Goal: Navigation & Orientation: Understand site structure

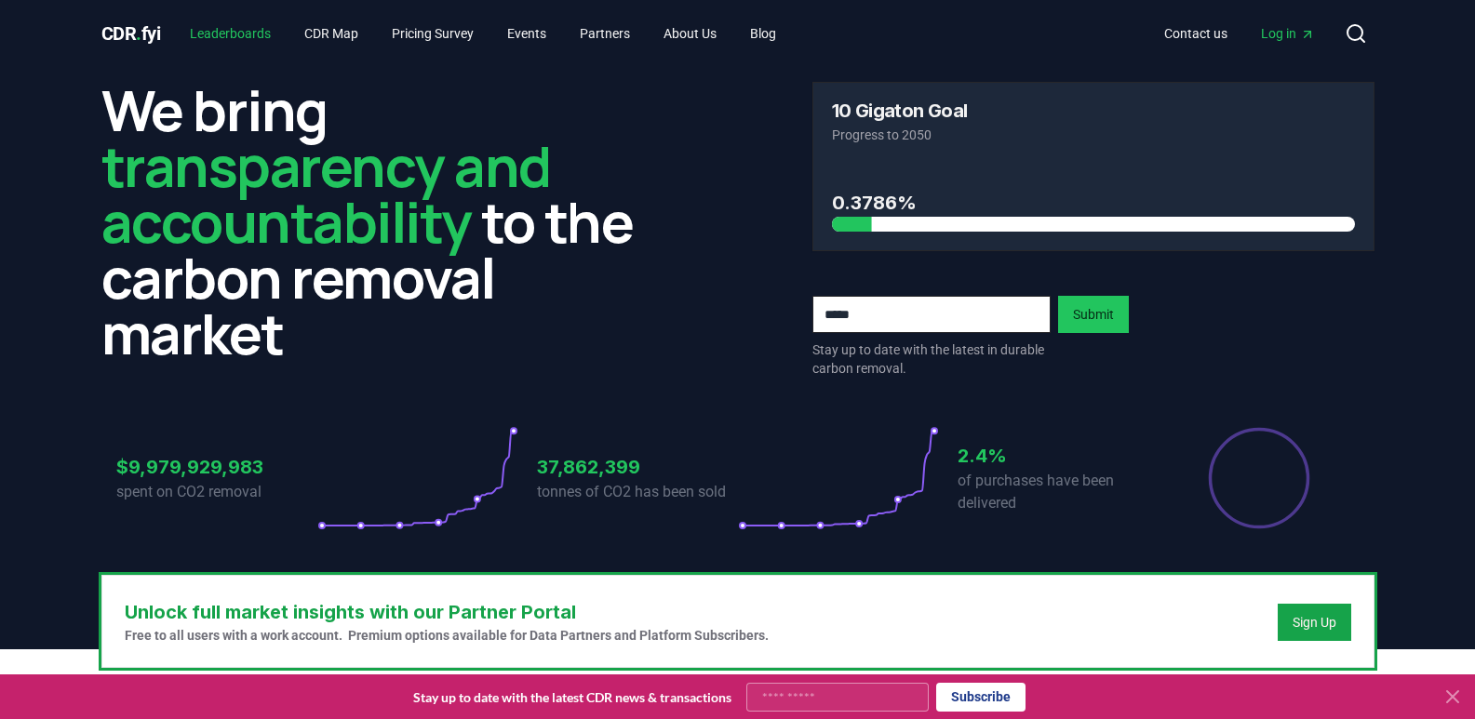
click at [256, 36] on link "Leaderboards" at bounding box center [230, 33] width 111 height 33
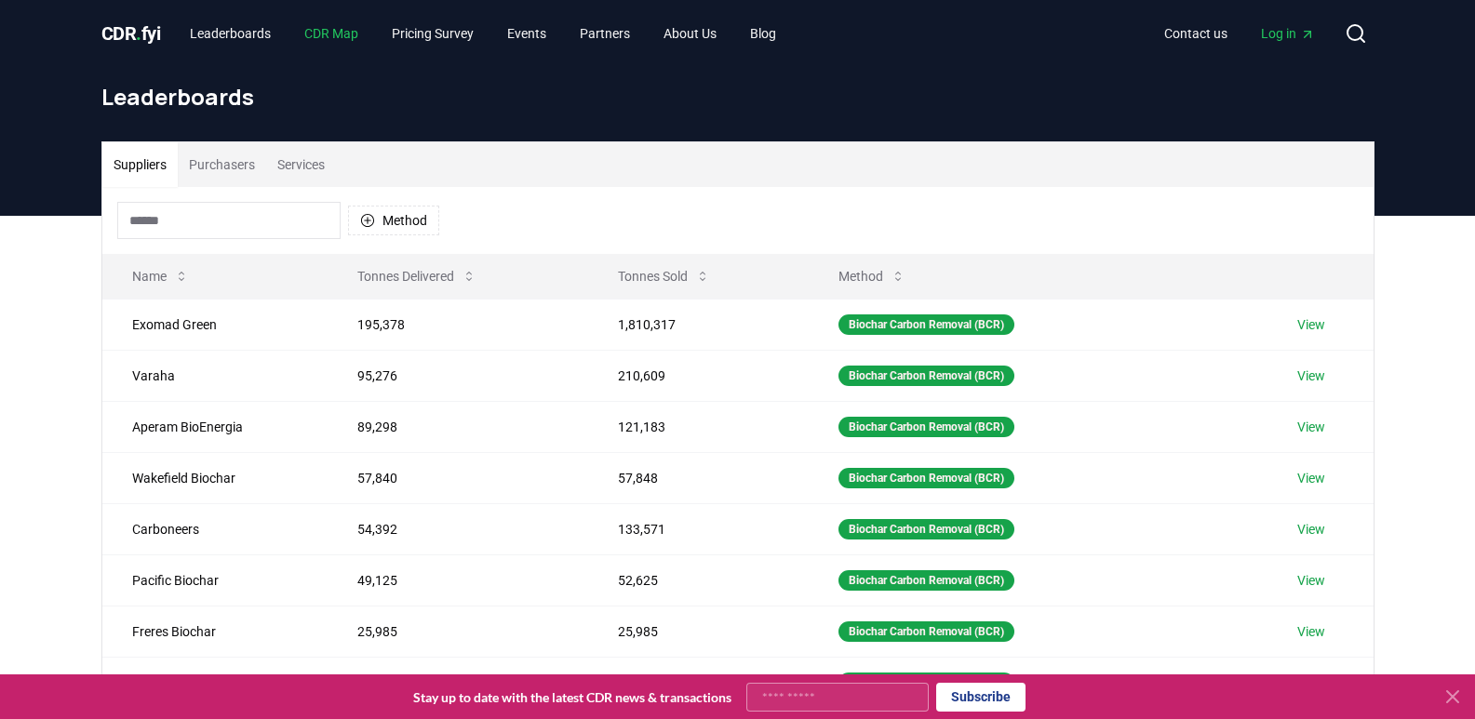
click at [336, 34] on link "CDR Map" at bounding box center [331, 33] width 84 height 33
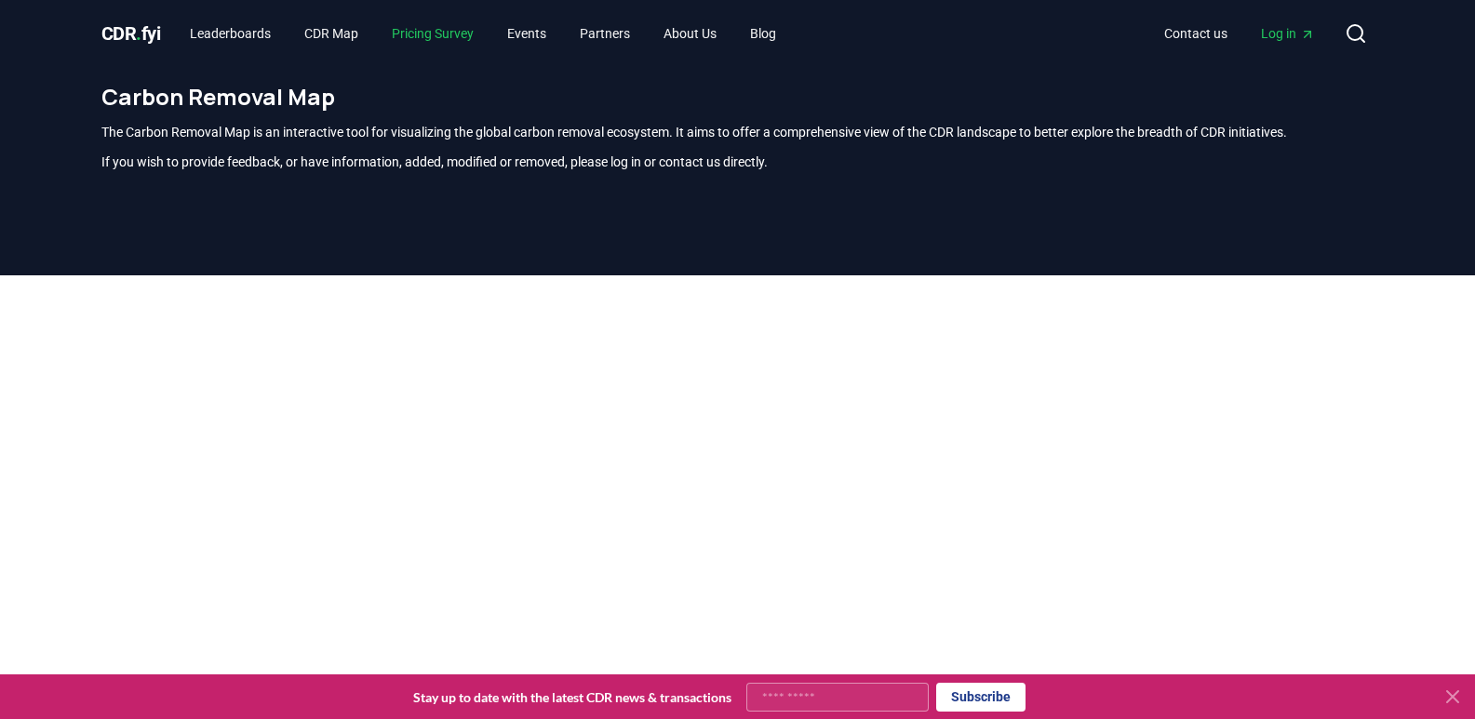
click at [451, 34] on link "Pricing Survey" at bounding box center [433, 33] width 112 height 33
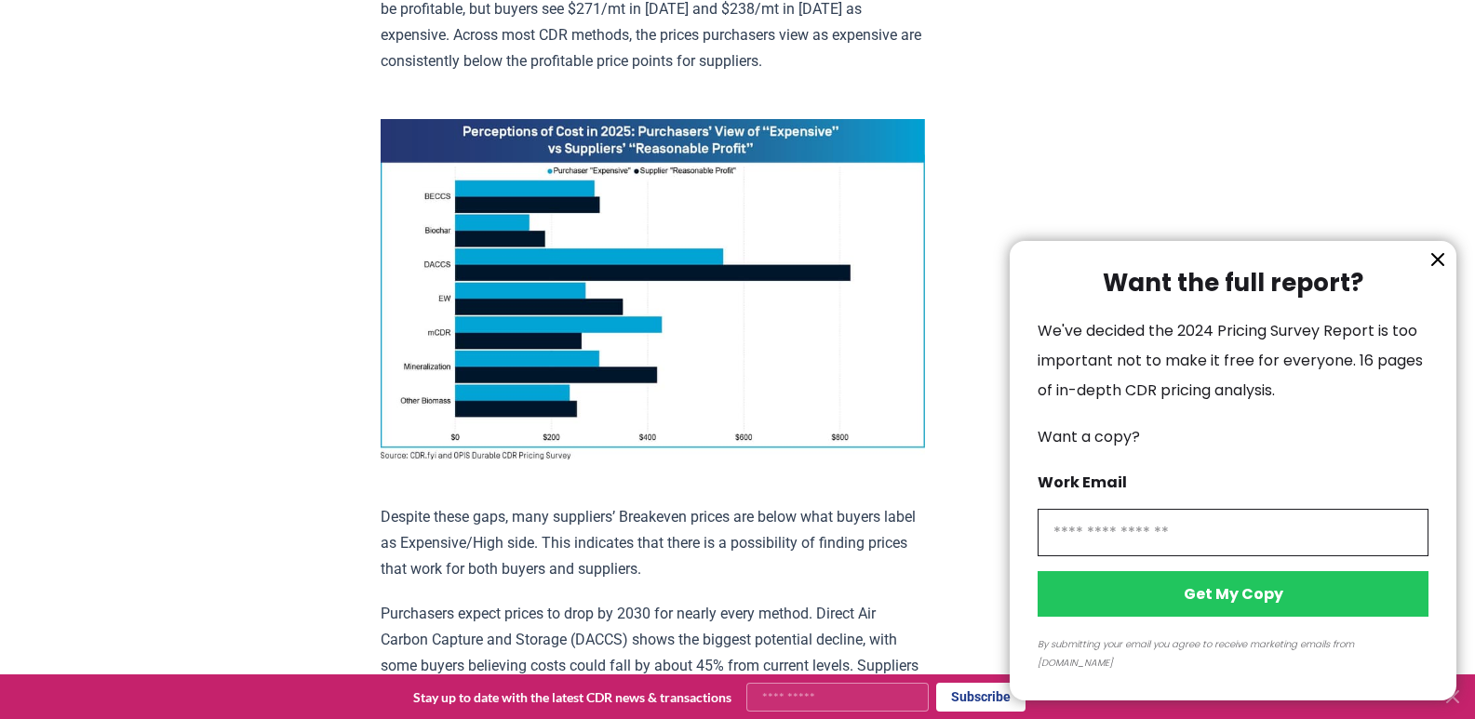
scroll to position [1293, 0]
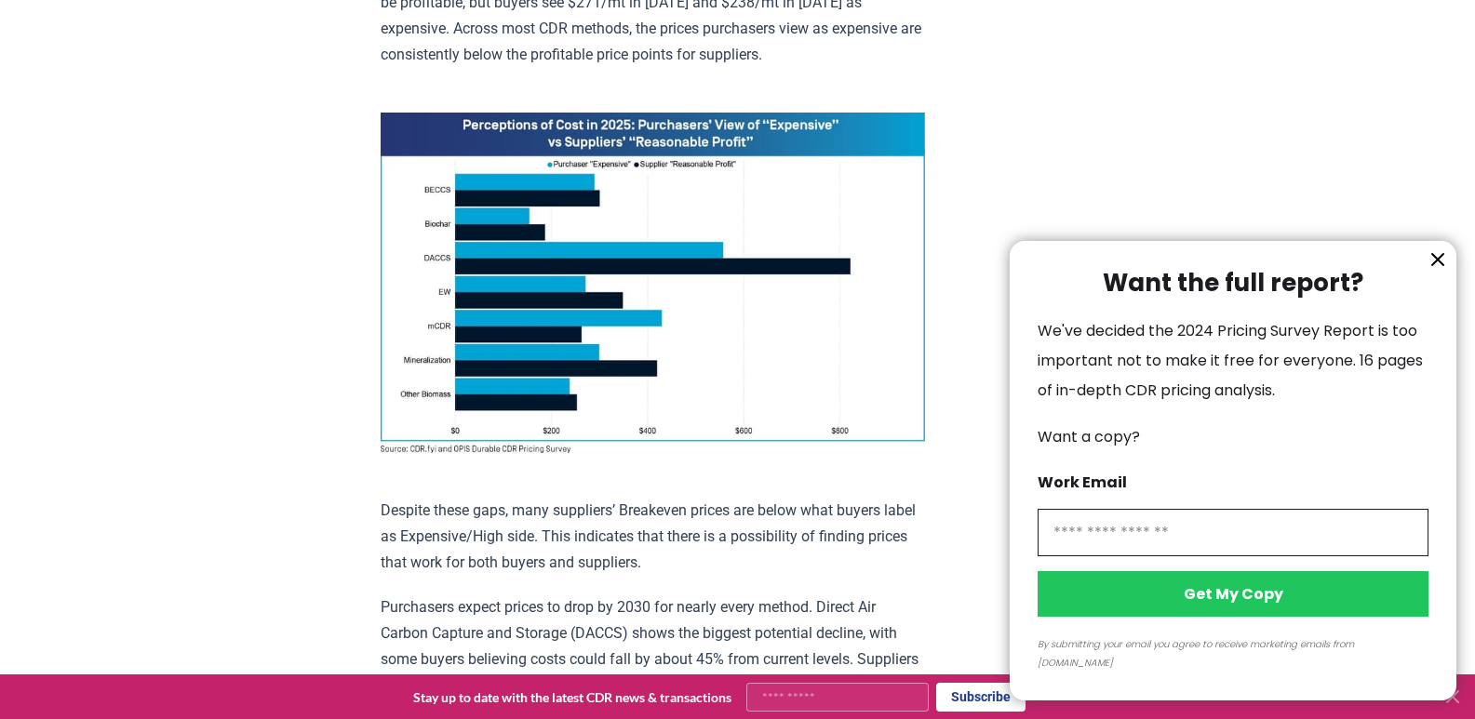
click at [1440, 271] on icon "information" at bounding box center [1437, 259] width 22 height 22
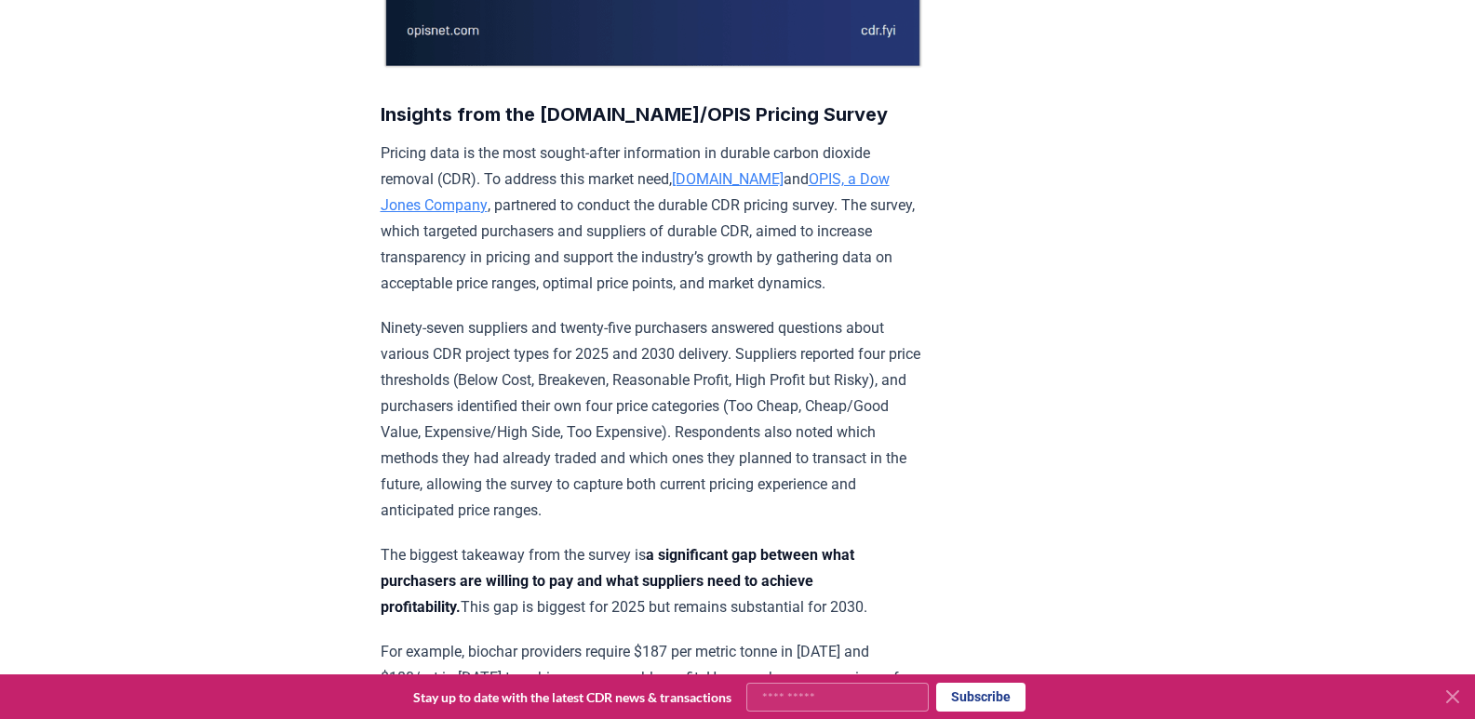
scroll to position [0, 0]
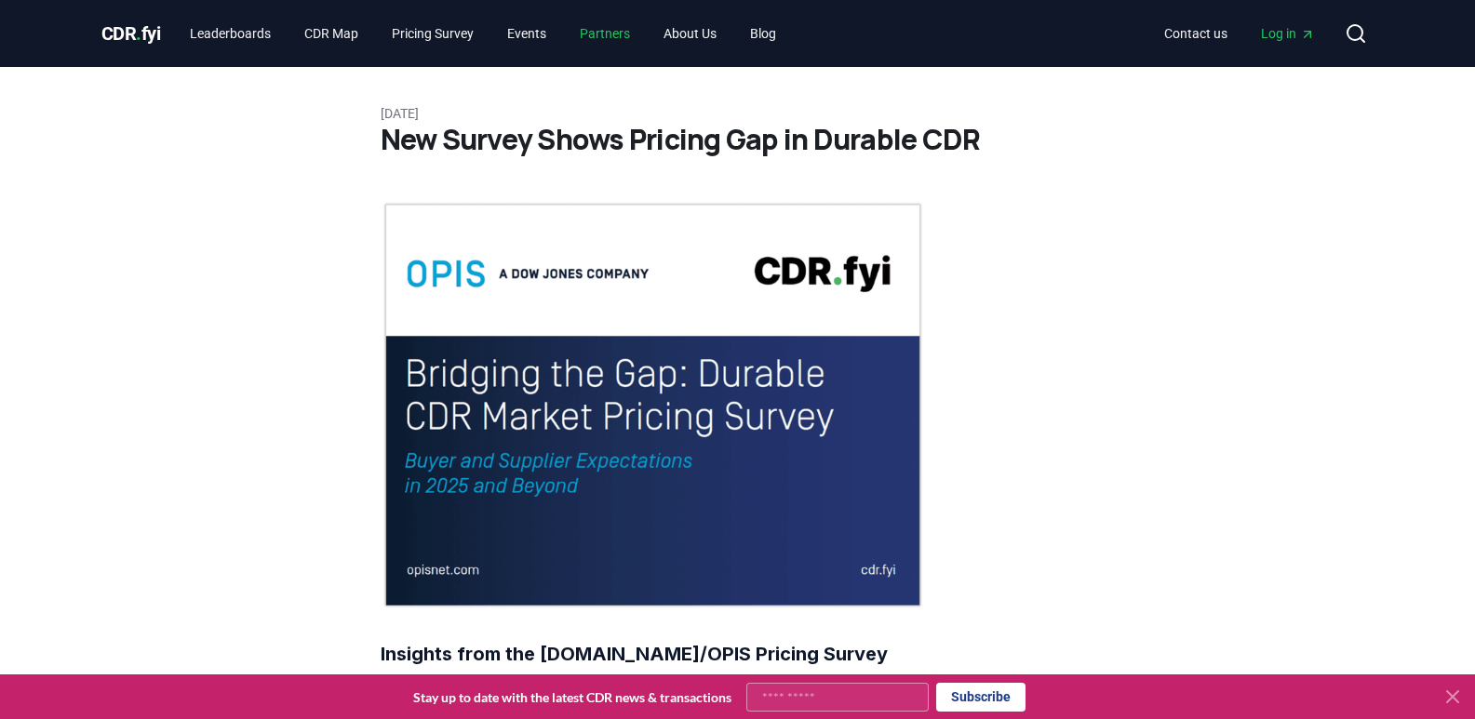
click at [630, 33] on link "Partners" at bounding box center [605, 33] width 80 height 33
